Goal: Check status: Check status

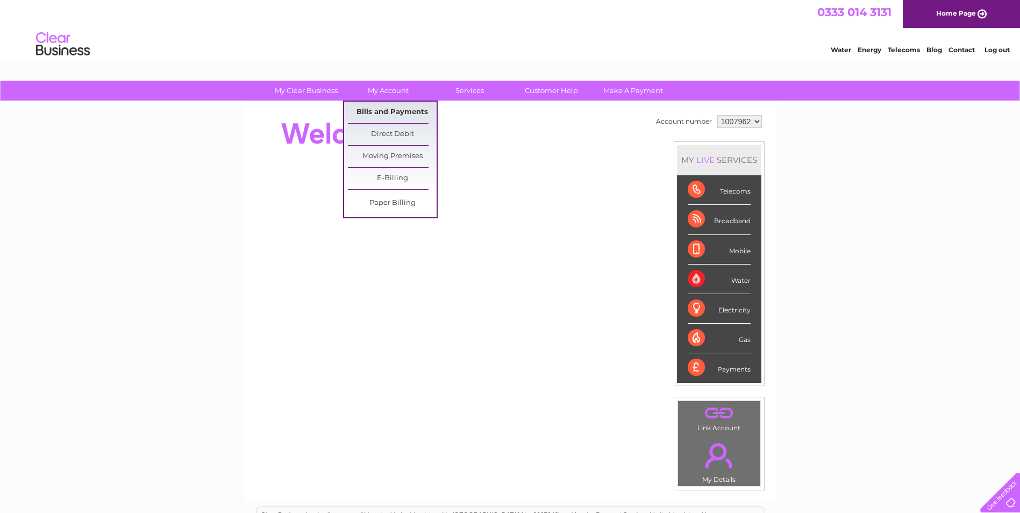
click at [401, 108] on link "Bills and Payments" at bounding box center [392, 113] width 89 height 22
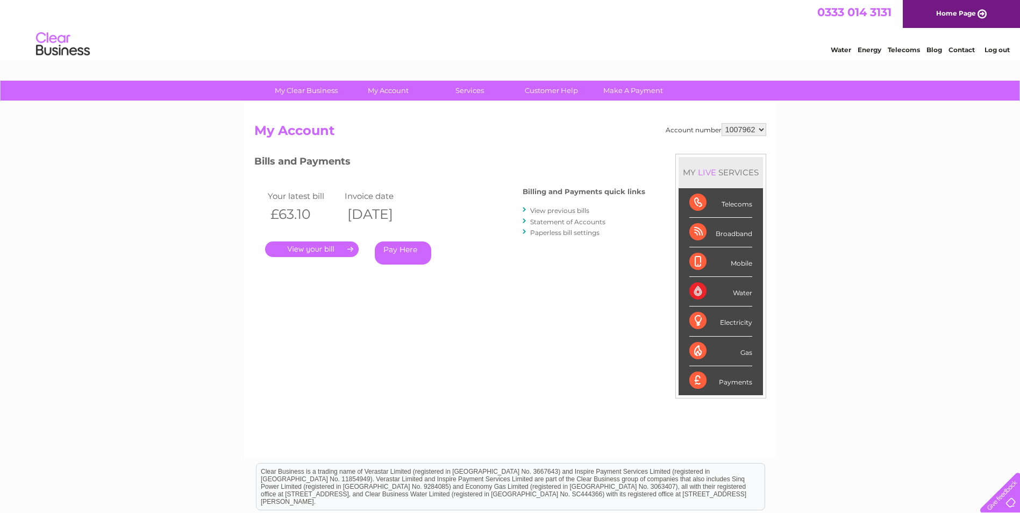
click at [306, 247] on link "." at bounding box center [312, 249] width 94 height 16
click at [585, 210] on link "View previous bills" at bounding box center [559, 210] width 59 height 8
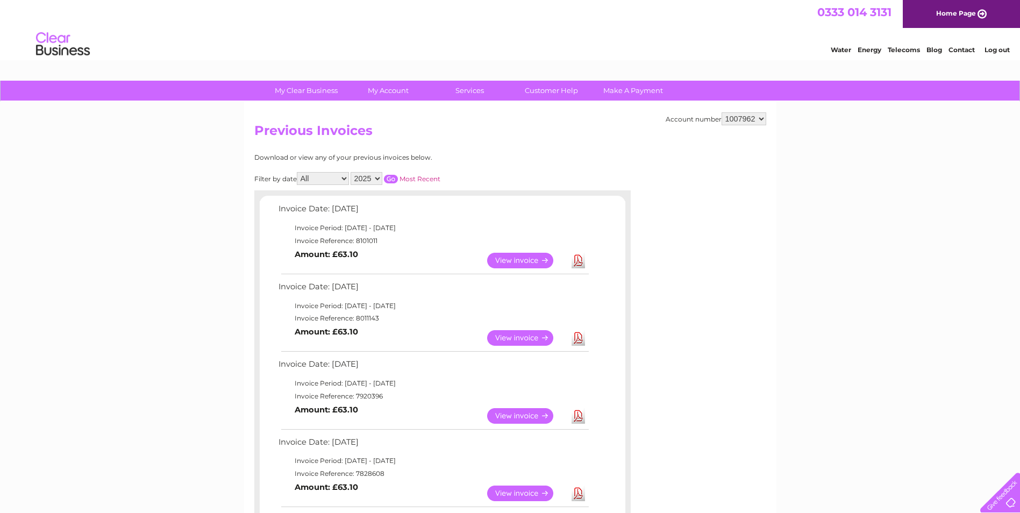
click at [524, 336] on link "View" at bounding box center [526, 338] width 79 height 16
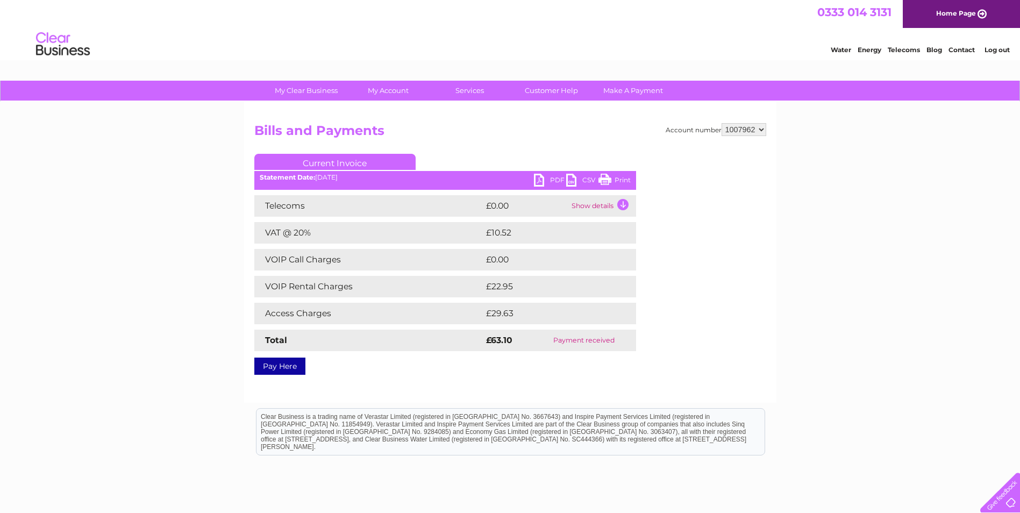
click at [553, 175] on link "PDF" at bounding box center [550, 182] width 32 height 16
